Goal: Transaction & Acquisition: Purchase product/service

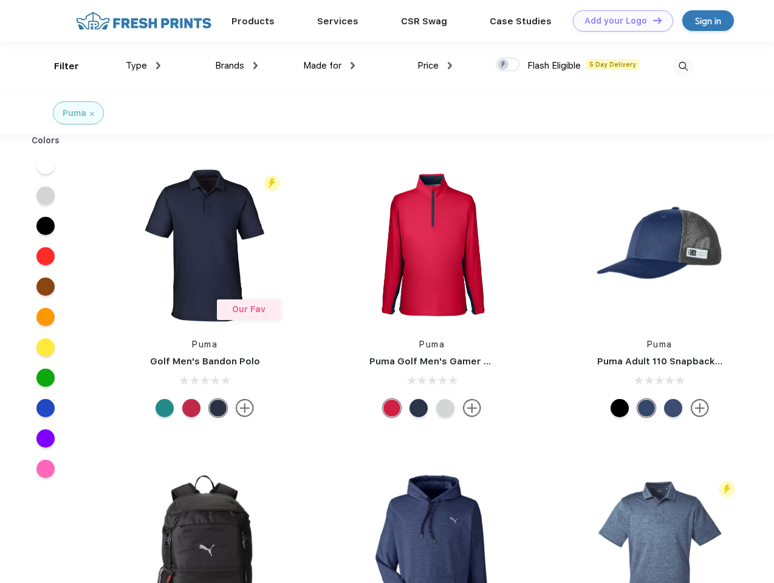
click at [618, 21] on link "Add your Logo Design Tool" at bounding box center [623, 20] width 100 height 21
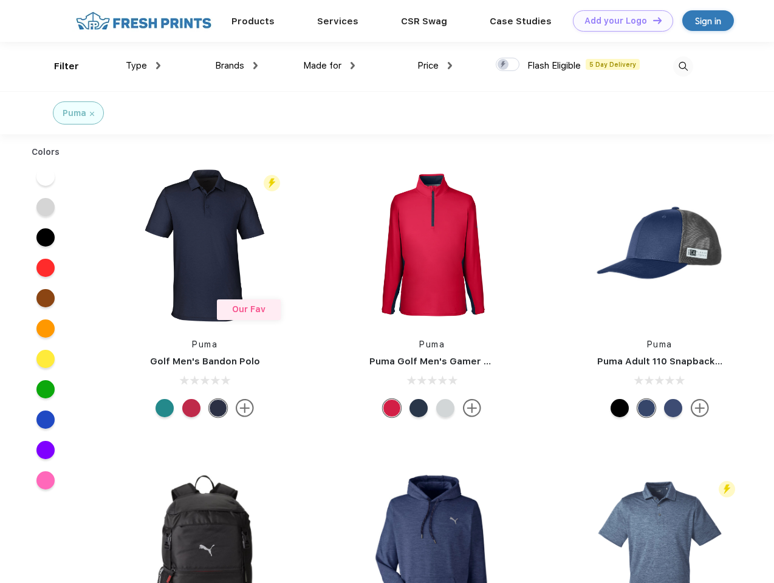
click at [0, 0] on div "Design Tool" at bounding box center [0, 0] width 0 height 0
click at [652, 20] on link "Add your Logo Design Tool" at bounding box center [623, 20] width 100 height 21
click at [58, 66] on div "Filter" at bounding box center [66, 67] width 25 height 14
click at [143, 66] on span "Type" at bounding box center [136, 65] width 21 height 11
click at [236, 66] on span "Brands" at bounding box center [229, 65] width 29 height 11
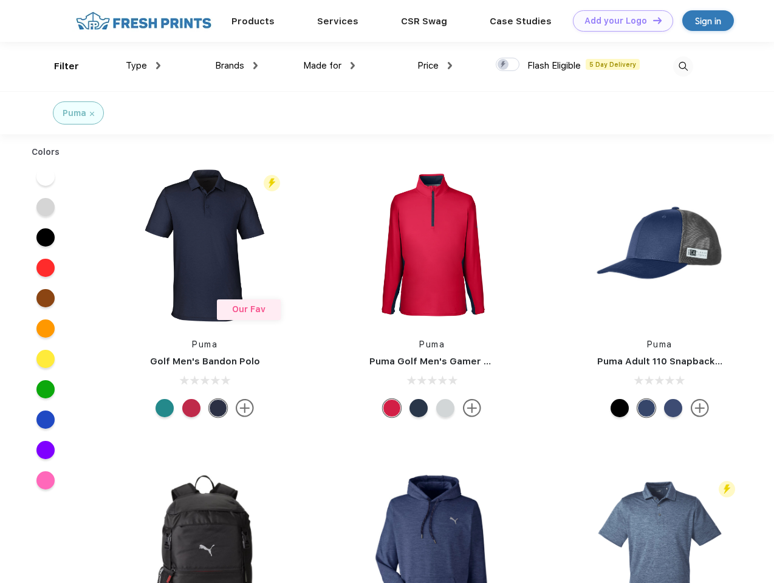
click at [329, 66] on span "Made for" at bounding box center [322, 65] width 38 height 11
click at [435, 66] on span "Price" at bounding box center [427, 65] width 21 height 11
click at [508, 65] on div at bounding box center [508, 64] width 24 height 13
click at [503, 65] on input "checkbox" at bounding box center [500, 61] width 8 height 8
click at [683, 66] on img at bounding box center [683, 66] width 20 height 20
